Goal: Navigation & Orientation: Understand site structure

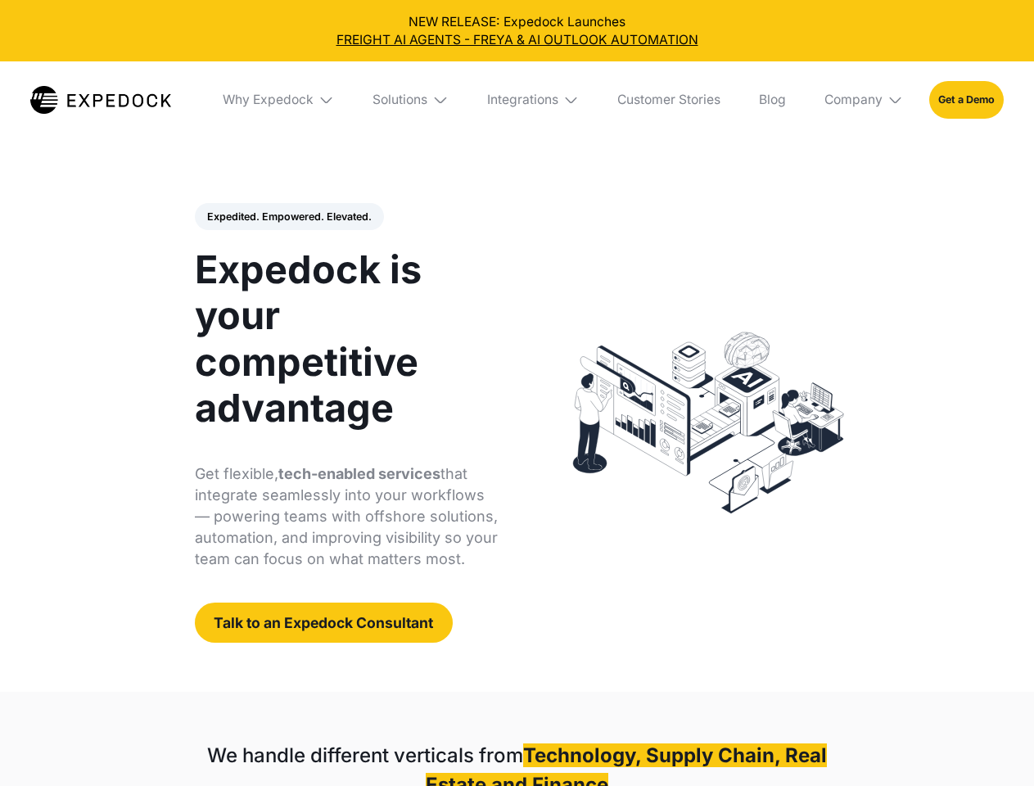
select select
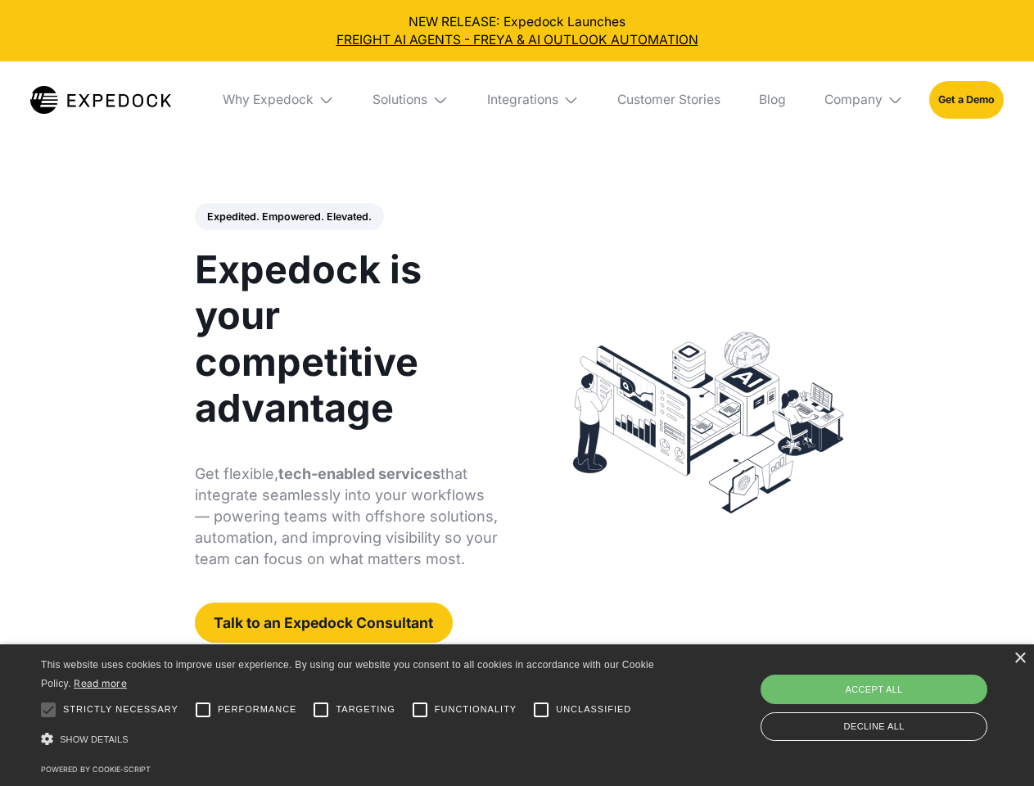
click at [517, 100] on div "Integrations" at bounding box center [522, 100] width 71 height 16
click at [279, 100] on div "Why Expedock" at bounding box center [254, 100] width 91 height 16
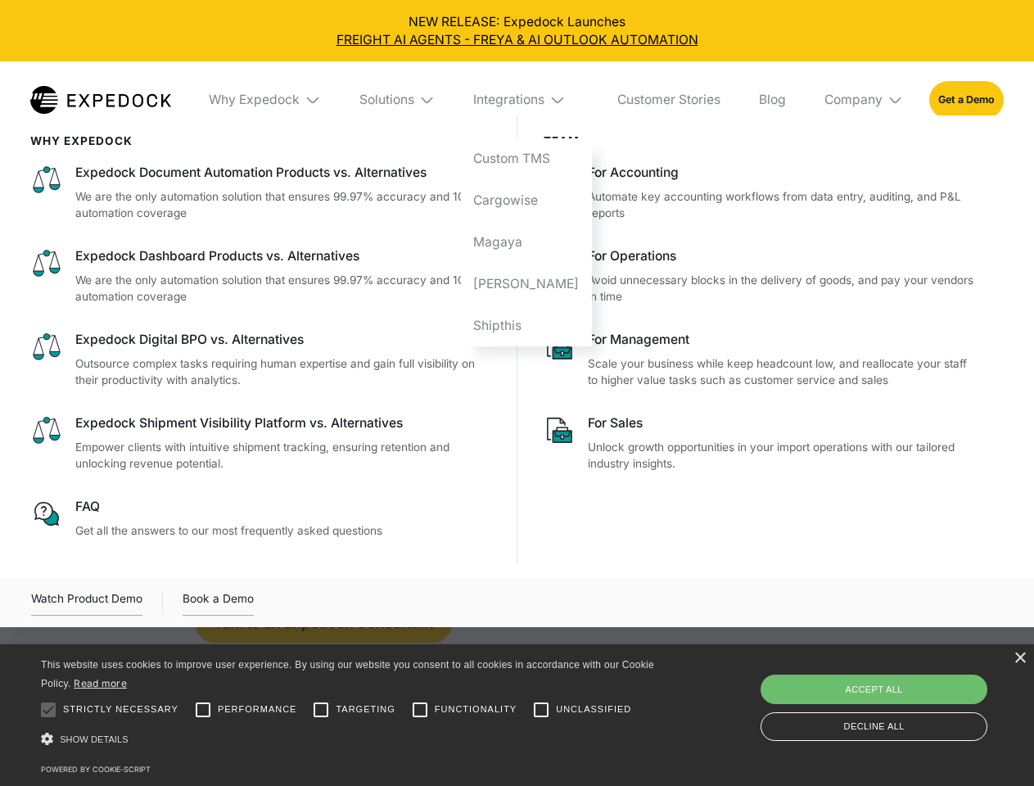
click at [412, 100] on div "Solutions" at bounding box center [387, 100] width 55 height 16
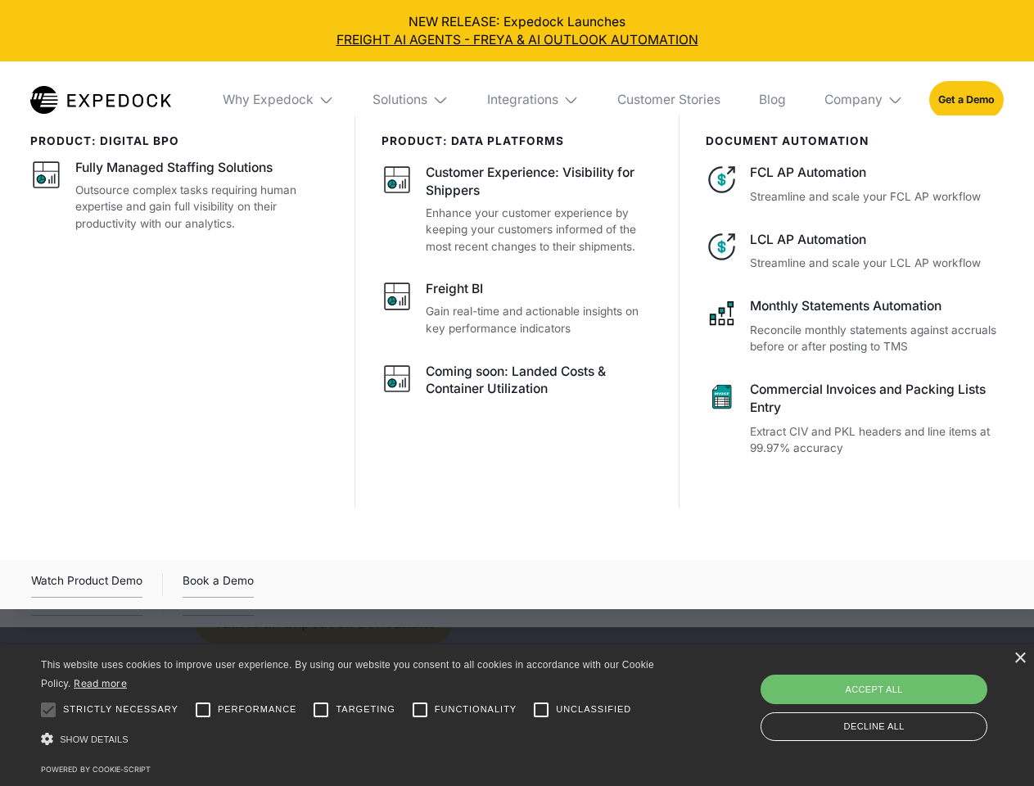
click at [534, 100] on div "Integrations" at bounding box center [522, 100] width 71 height 16
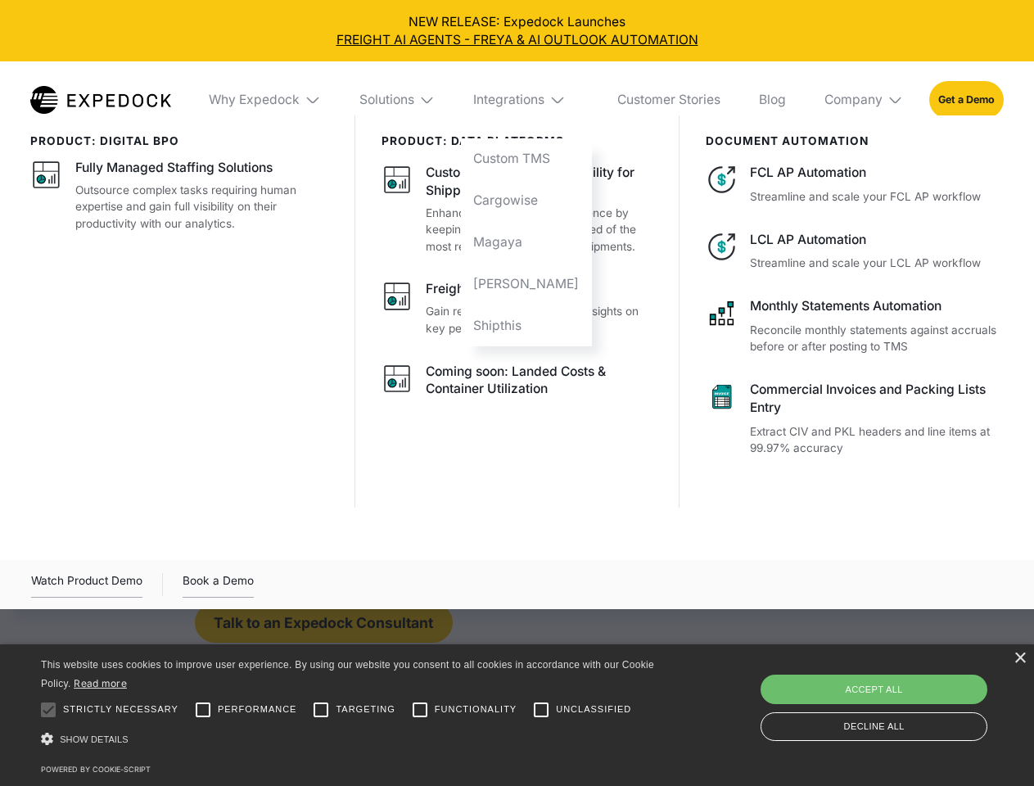
click at [865, 100] on div "Company" at bounding box center [854, 100] width 58 height 16
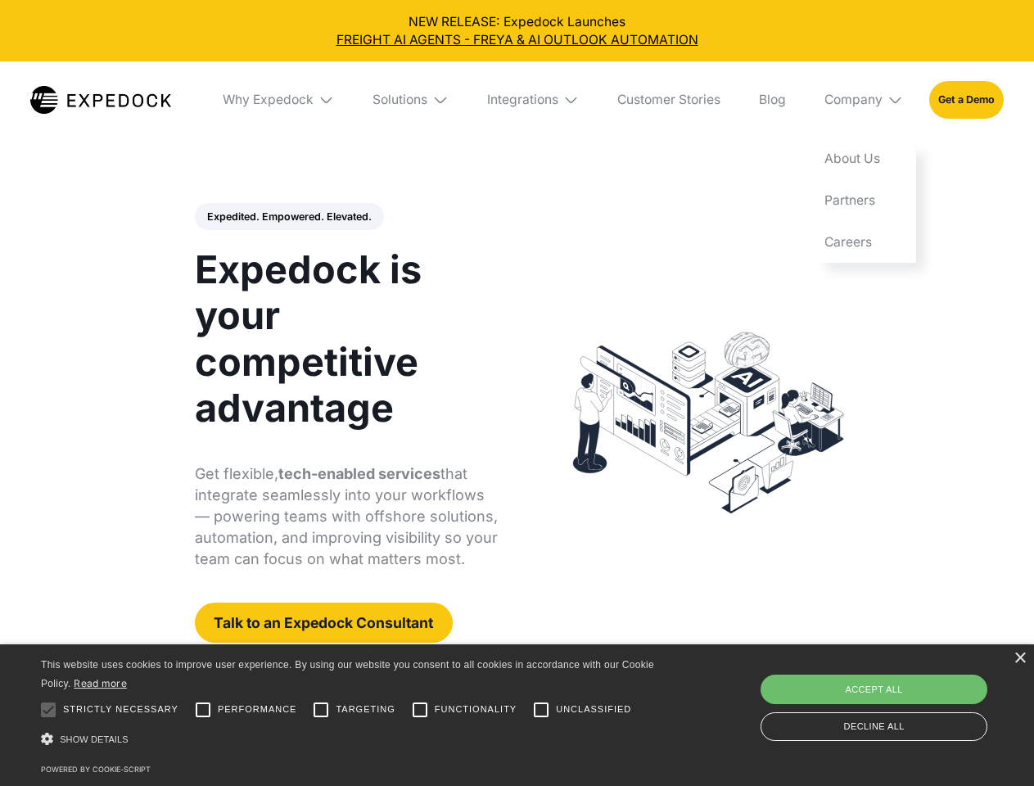
click at [288, 217] on div "Expedited. Empowered. Elevated. Automate Freight Document Extraction at 99.97% …" at bounding box center [347, 423] width 304 height 441
click at [48, 710] on div at bounding box center [48, 710] width 33 height 33
click at [203, 710] on input "Performance" at bounding box center [203, 710] width 33 height 33
checkbox input "true"
click at [321, 710] on input "Targeting" at bounding box center [321, 710] width 33 height 33
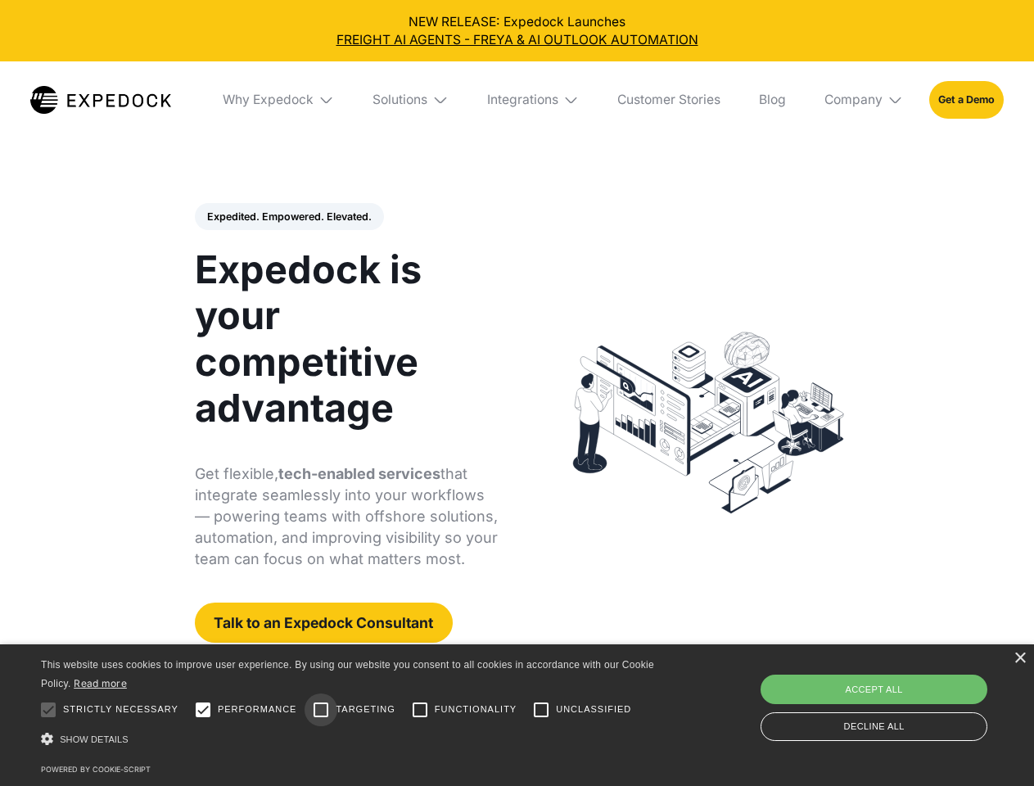
checkbox input "true"
click at [420, 710] on input "Functionality" at bounding box center [420, 710] width 33 height 33
checkbox input "true"
